Goal: Use online tool/utility: Use online tool/utility

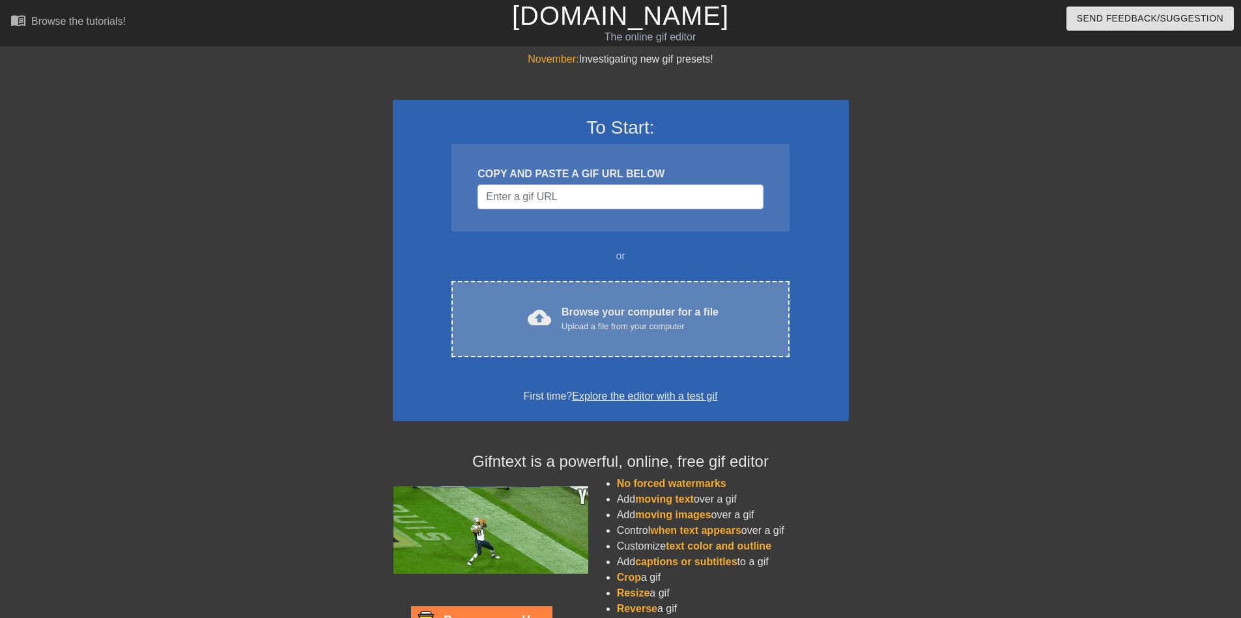
click at [559, 291] on div "cloud_upload Browse your computer for a file Upload a file from your computer C…" at bounding box center [621, 319] width 338 height 76
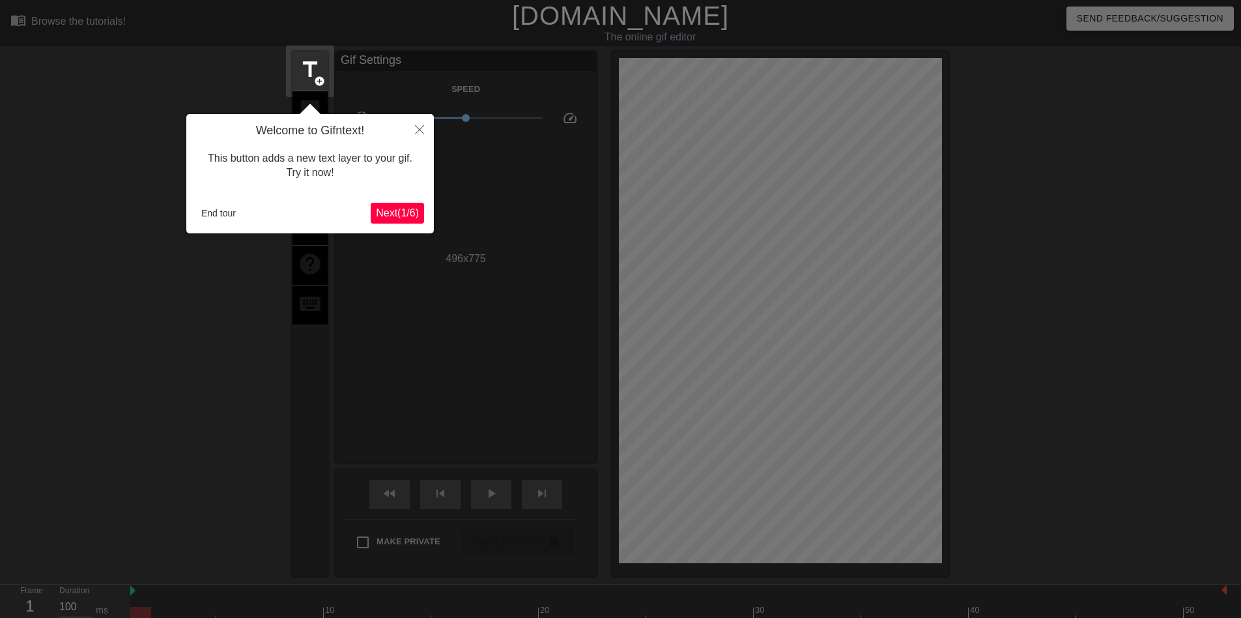
click at [384, 212] on span "Next ( 1 / 6 )" at bounding box center [397, 212] width 43 height 11
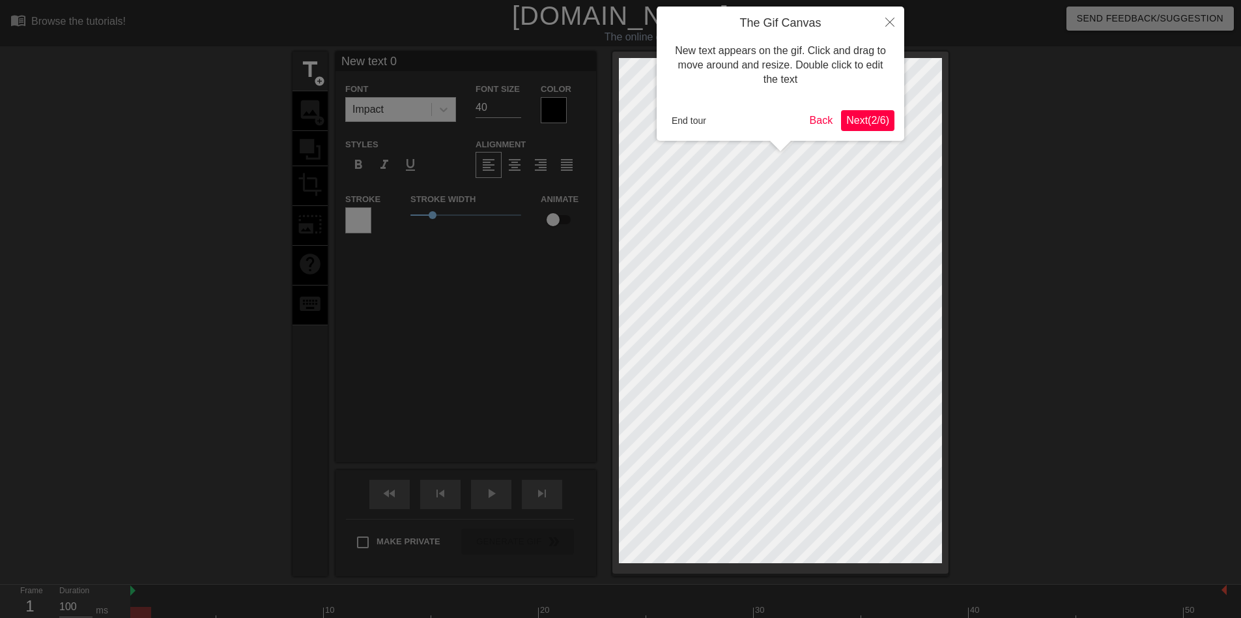
click at [855, 119] on span "Next ( 2 / 6 )" at bounding box center [867, 120] width 43 height 11
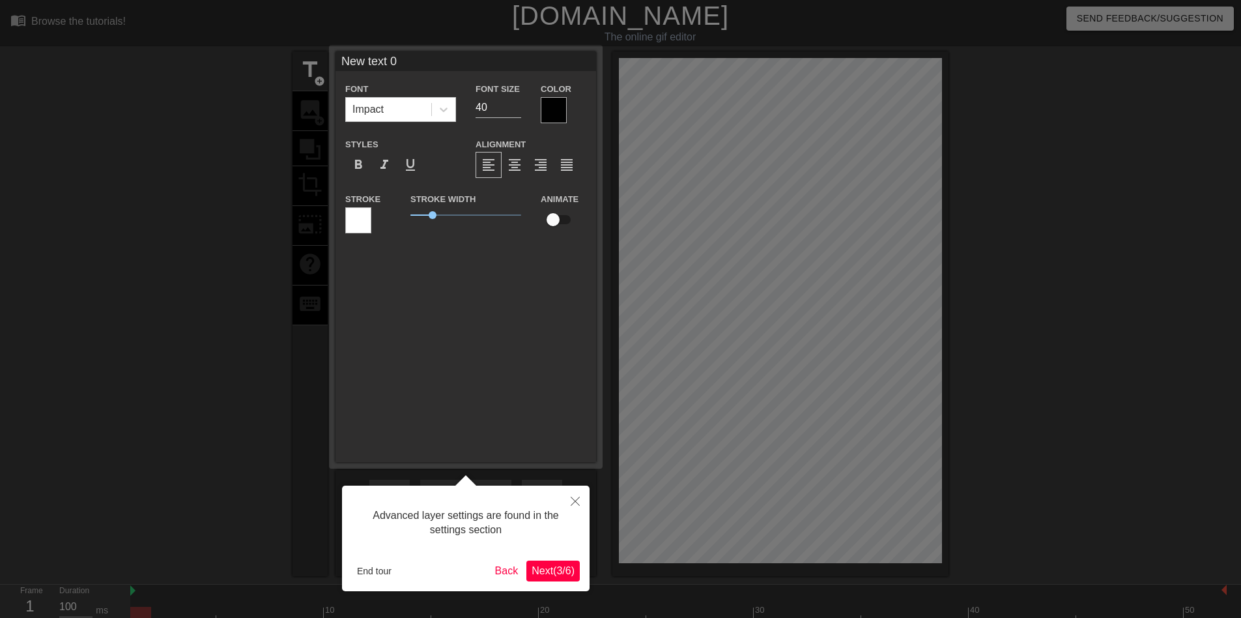
scroll to position [32, 0]
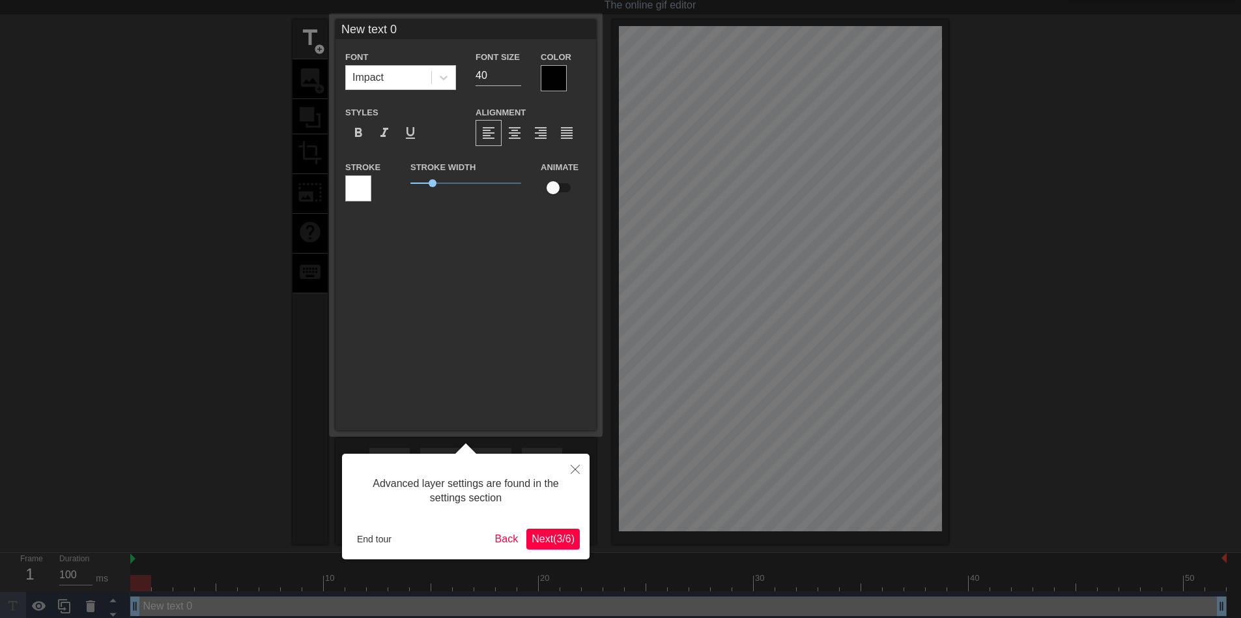
click at [545, 540] on span "Next ( 3 / 6 )" at bounding box center [553, 538] width 43 height 11
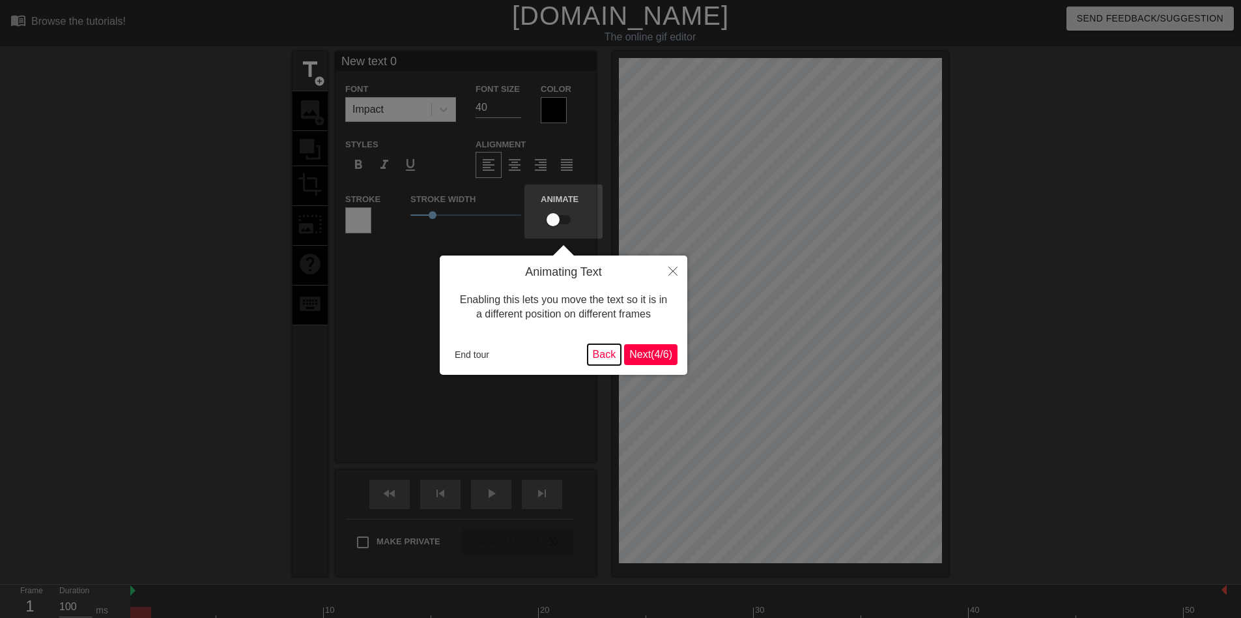
click at [598, 353] on button "Back" at bounding box center [605, 354] width 34 height 21
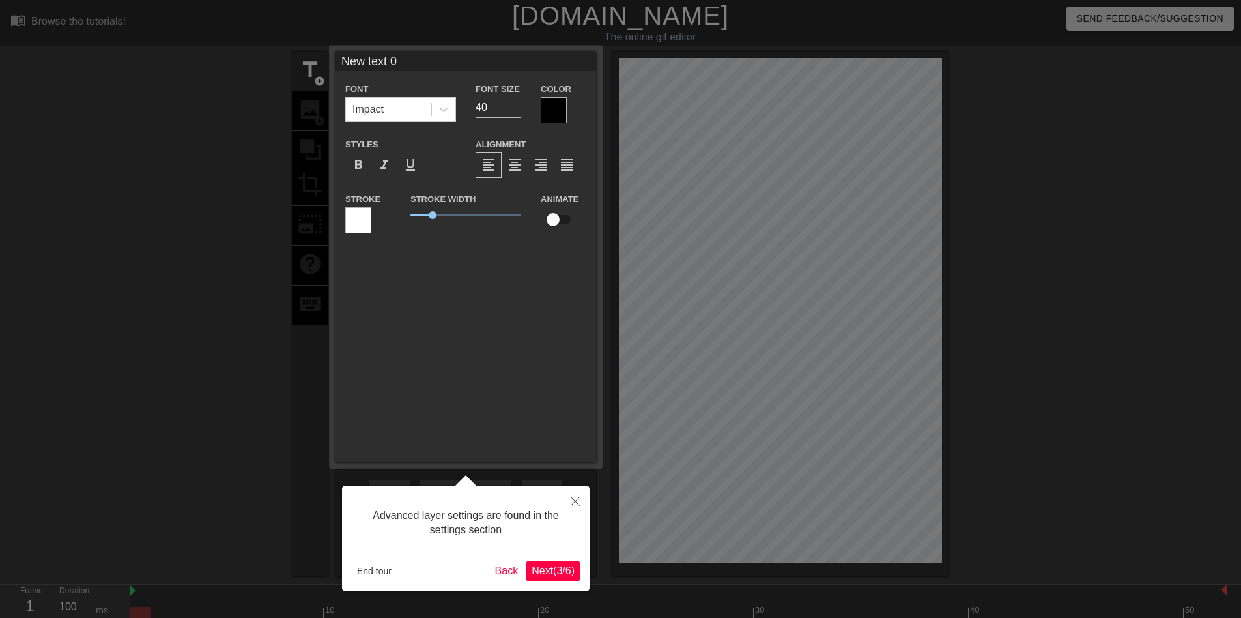
scroll to position [32, 0]
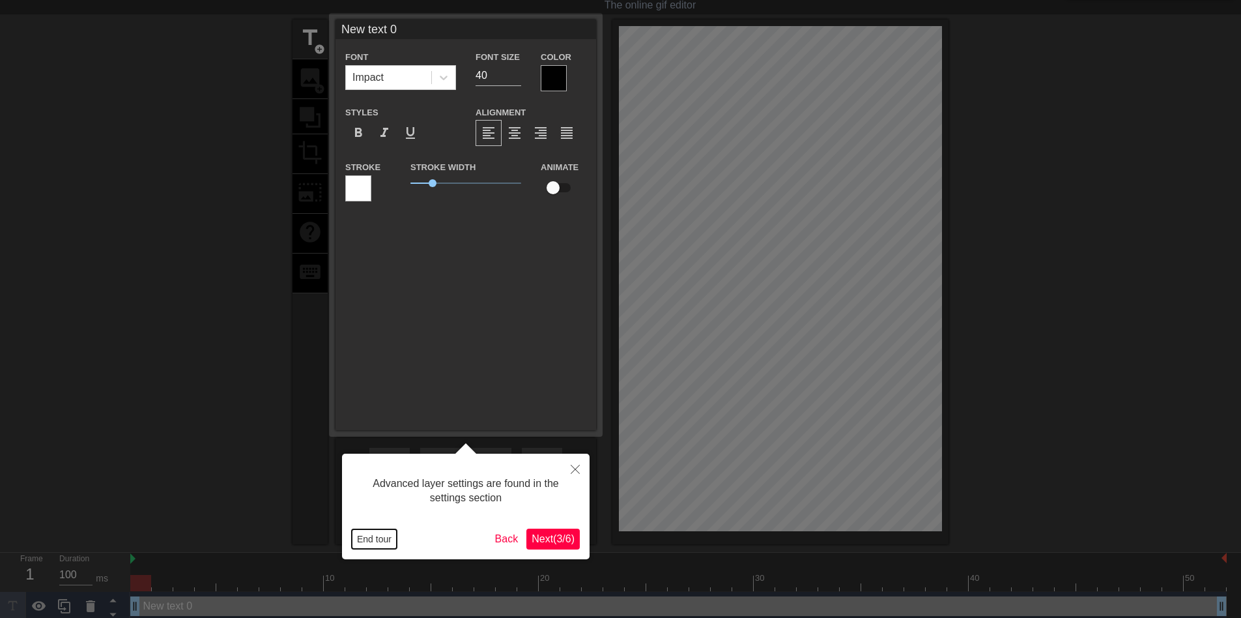
click at [374, 545] on button "End tour" at bounding box center [374, 539] width 45 height 20
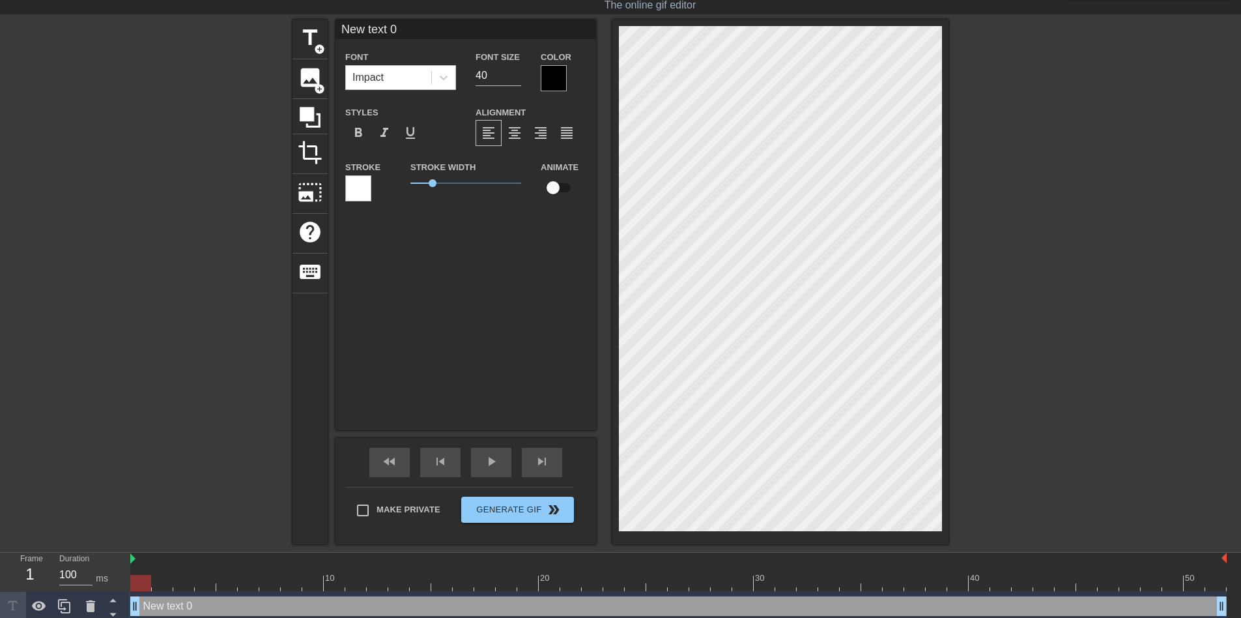
scroll to position [2, 2]
click at [315, 120] on icon at bounding box center [310, 117] width 25 height 25
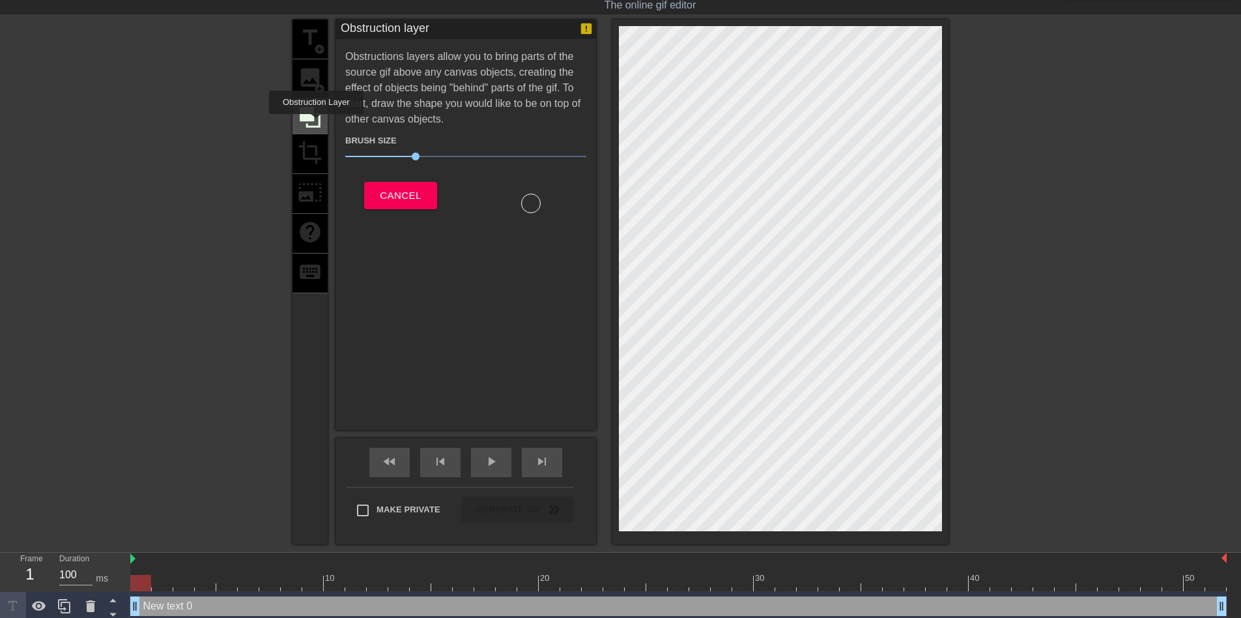
click at [316, 123] on icon at bounding box center [310, 117] width 25 height 25
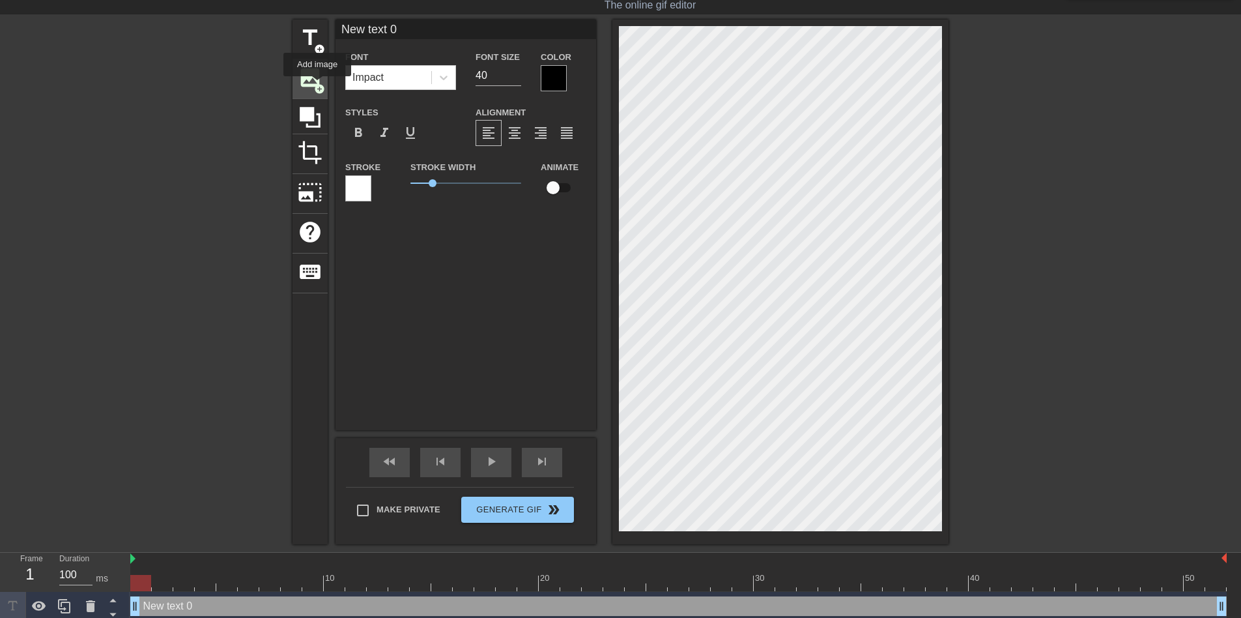
click at [317, 85] on span "add_circle" at bounding box center [319, 88] width 11 height 11
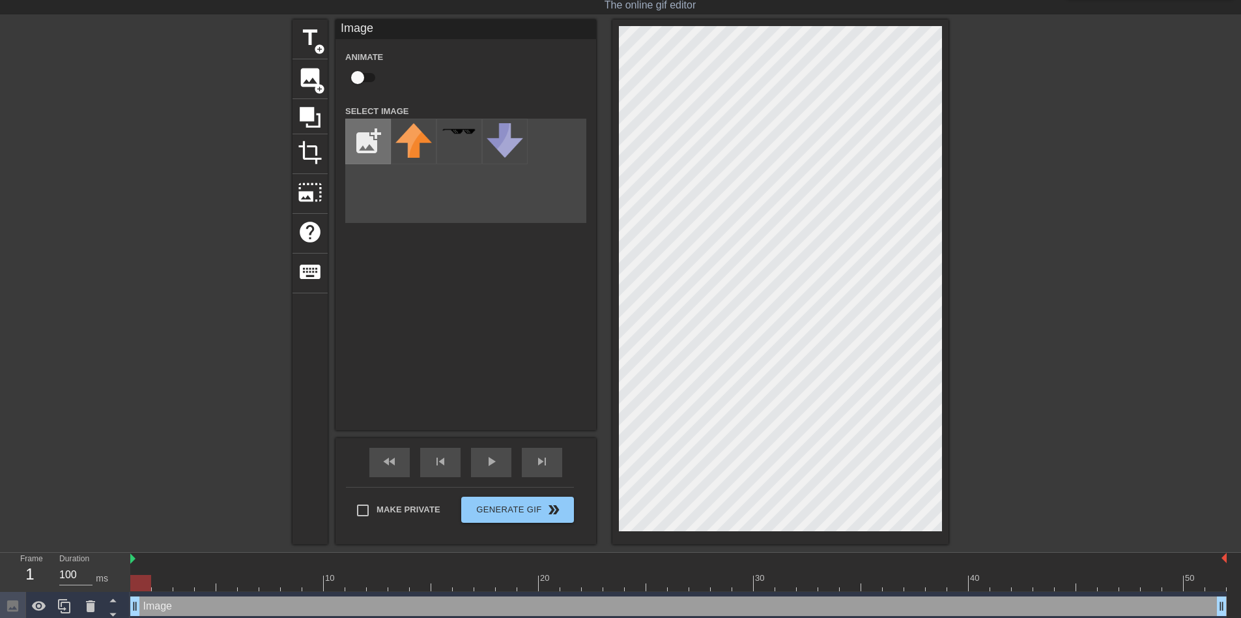
click at [373, 129] on input "file" at bounding box center [368, 141] width 44 height 44
type input "C:\fakepath\ME25.jpg"
click at [423, 147] on img at bounding box center [414, 149] width 36 height 52
